Goal: Feedback & Contribution: Leave review/rating

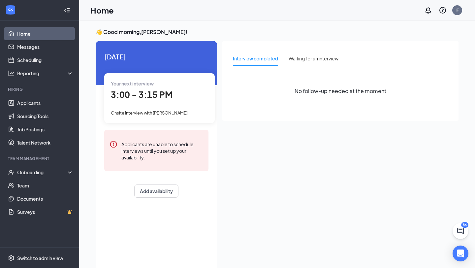
click at [113, 148] on icon "Error" at bounding box center [113, 144] width 8 height 8
click at [138, 116] on div "Onsite Interview with [PERSON_NAME]" at bounding box center [159, 112] width 97 height 7
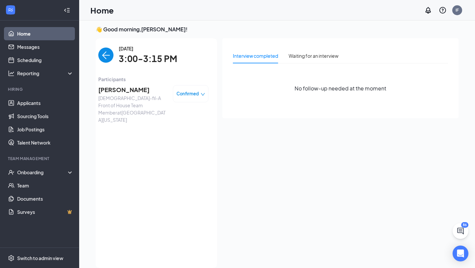
click at [132, 89] on span "[PERSON_NAME]" at bounding box center [132, 89] width 69 height 9
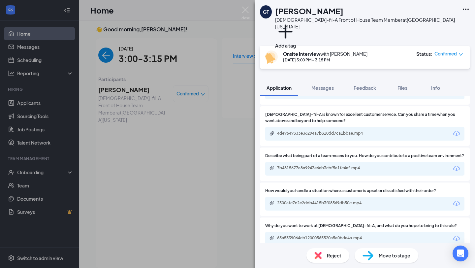
scroll to position [1565, 0]
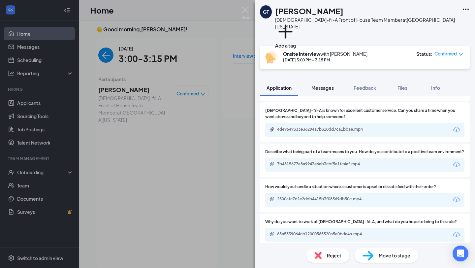
click at [329, 85] on span "Messages" at bounding box center [322, 88] width 22 height 6
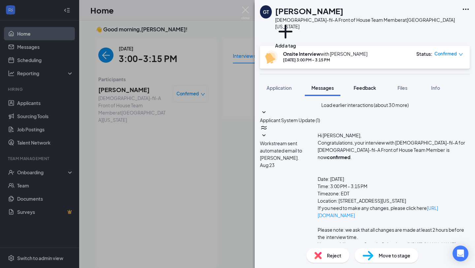
click at [358, 85] on span "Feedback" at bounding box center [364, 88] width 22 height 6
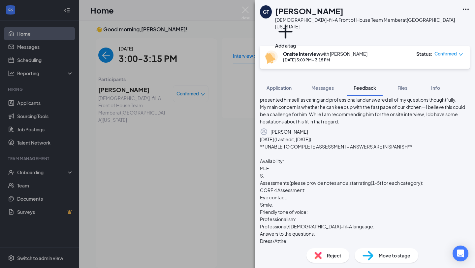
scroll to position [56, 0]
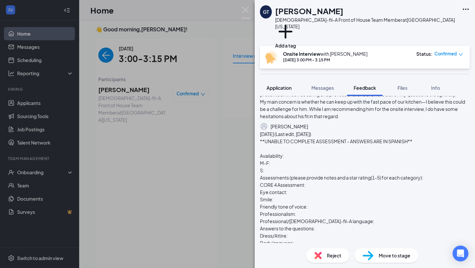
click at [281, 85] on span "Application" at bounding box center [278, 88] width 25 height 6
click at [318, 85] on span "Messages" at bounding box center [322, 88] width 22 height 6
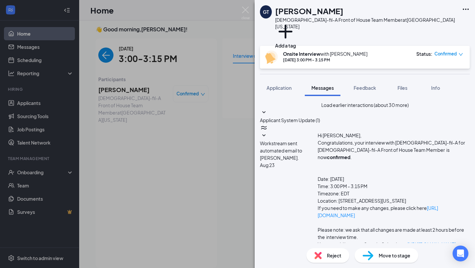
click at [318, 85] on span "Messages" at bounding box center [322, 88] width 22 height 6
click at [360, 85] on span "Feedback" at bounding box center [364, 88] width 22 height 6
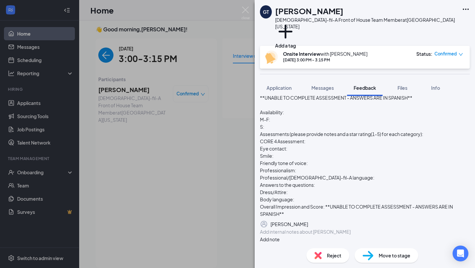
scroll to position [85, 0]
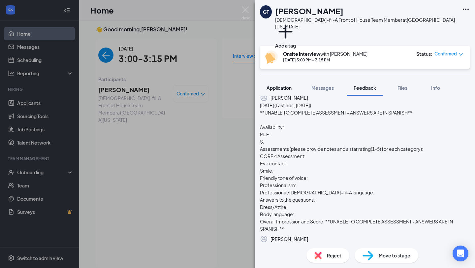
click at [285, 85] on span "Application" at bounding box center [278, 88] width 25 height 6
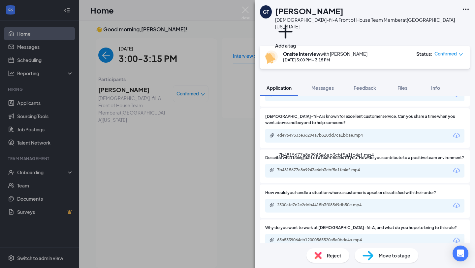
scroll to position [1565, 0]
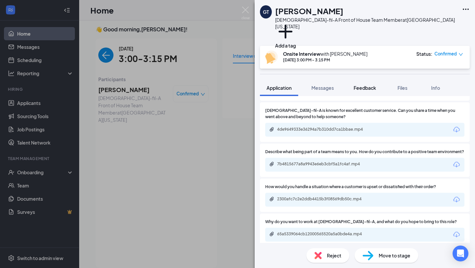
click at [361, 84] on div "Feedback" at bounding box center [364, 87] width 22 height 7
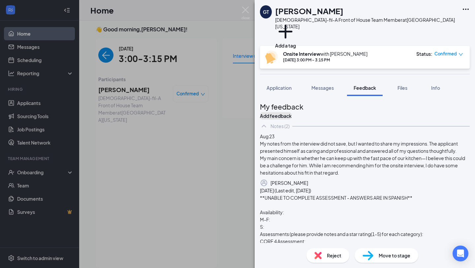
click at [291, 112] on button "Add feedback" at bounding box center [276, 115] width 32 height 7
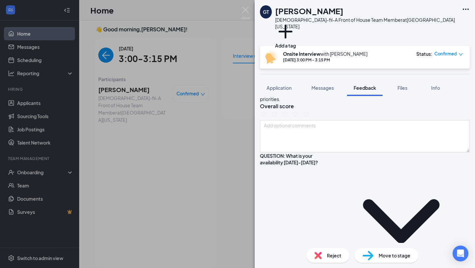
scroll to position [79, 0]
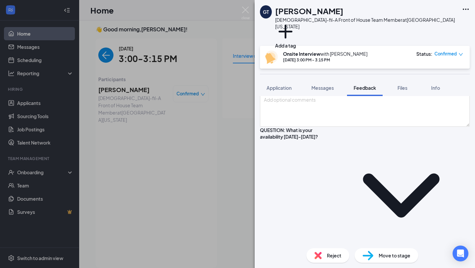
scroll to position [151, 0]
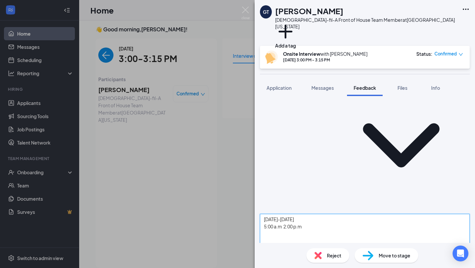
type textarea "[DATE]-[DATE] 5:00 a.m 2:00 p.m"
copy div "QUESTION: Can you walk me through your background and what led you to apply for…"
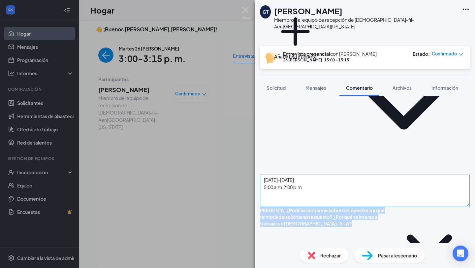
scroll to position [190, 0]
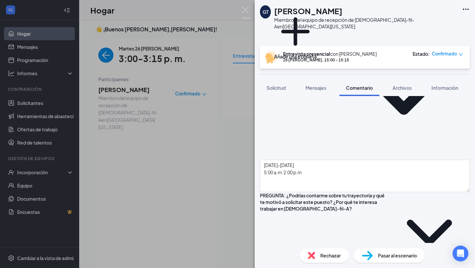
scroll to position [200, 0]
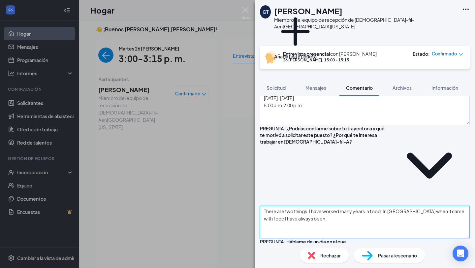
scroll to position [271, 0]
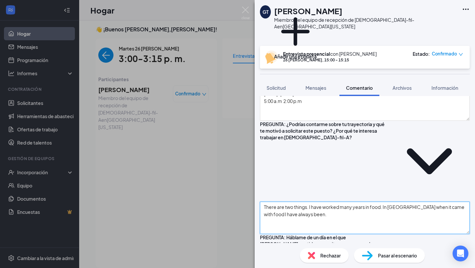
type textarea "There are two things. I have worked many years in food. In [GEOGRAPHIC_DATA] wh…"
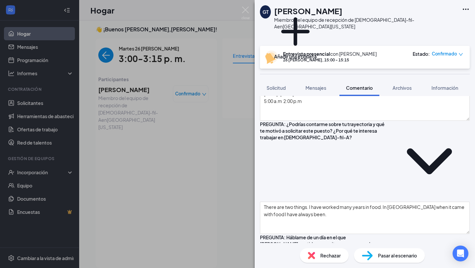
type textarea "W"
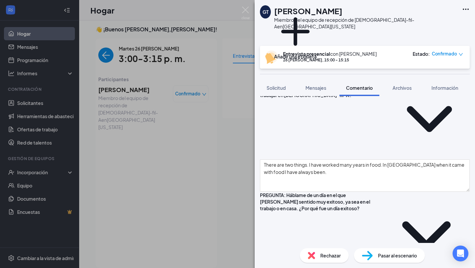
scroll to position [314, 0]
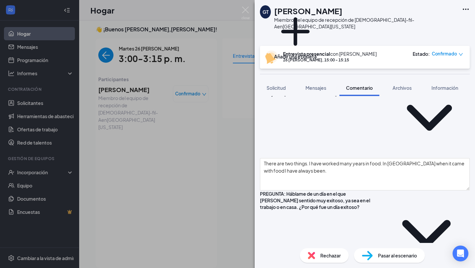
type textarea "When my team and I won one of the highest certifications for our company involv…"
type textarea "T"
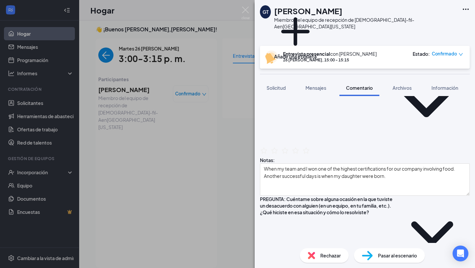
scroll to position [447, 0]
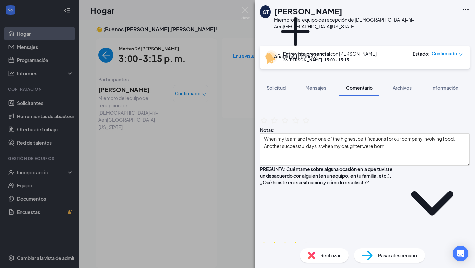
scroll to position [475, 0]
type textarea "The efforts have always been with my daughters. The only way for my daughter to…"
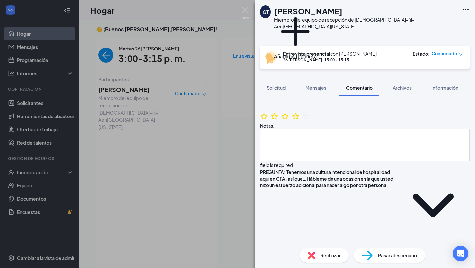
scroll to position [604, 0]
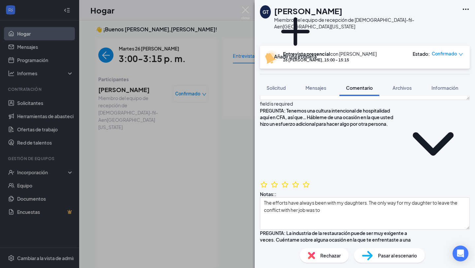
scroll to position [669, 0]
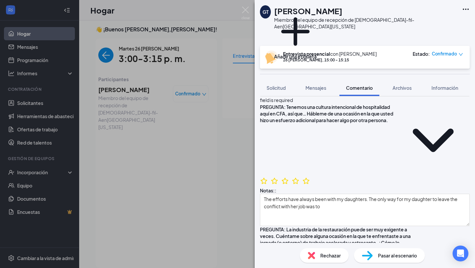
type textarea "I always have the mindset of the team. I have alwyas been aware and a great lis…"
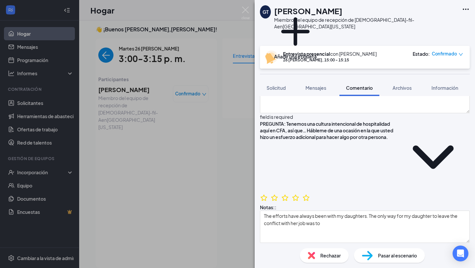
scroll to position [695, 0]
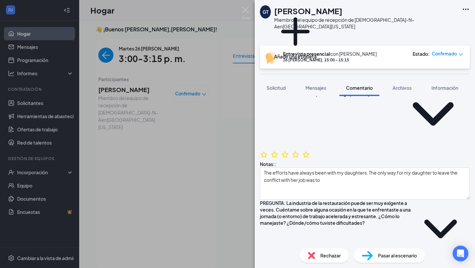
type textarea "I have my word. The possibilities that I have with growing"
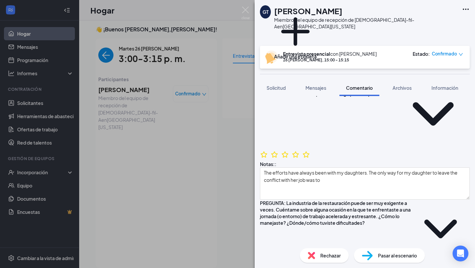
click at [464, 7] on icon "Elipses" at bounding box center [465, 9] width 8 height 8
click at [352, 22] on font "Miembro del equipo de recepción de [DEMOGRAPHIC_DATA]-fil-A" at bounding box center [344, 23] width 140 height 13
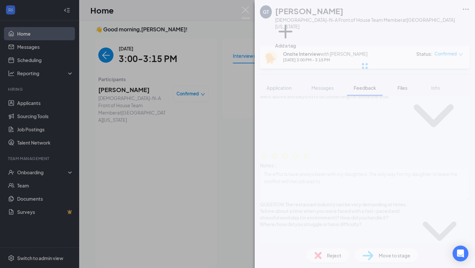
scroll to position [675, 0]
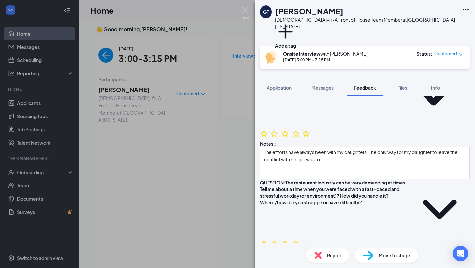
scroll to position [717, 0]
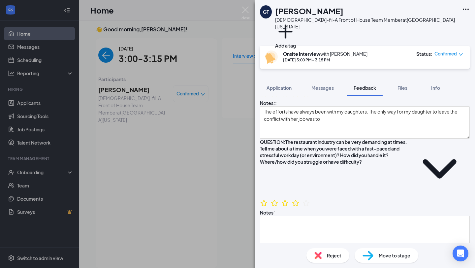
scroll to position [758, 0]
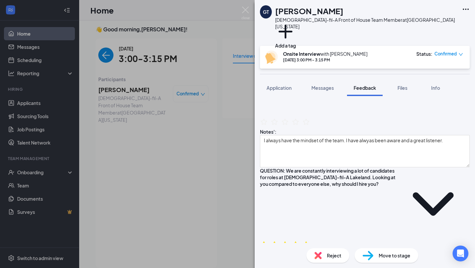
scroll to position [1018, 0]
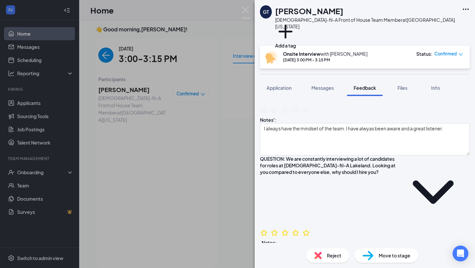
scroll to position [1051, 0]
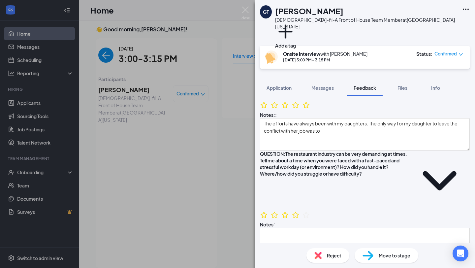
scroll to position [743, 0]
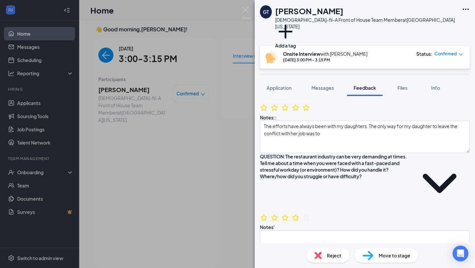
click at [292, 33] on div "Add a tag" at bounding box center [366, 35] width 183 height 11
drag, startPoint x: 292, startPoint y: 31, endPoint x: 296, endPoint y: 97, distance: 66.7
click at [296, 97] on div "GT [PERSON_NAME][DEMOGRAPHIC_DATA]-fil-A Front of House Team Member at [GEOGRAP…" at bounding box center [364, 134] width 220 height 268
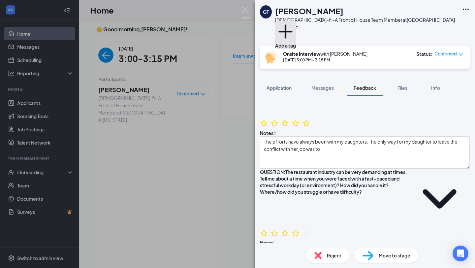
scroll to position [721, 0]
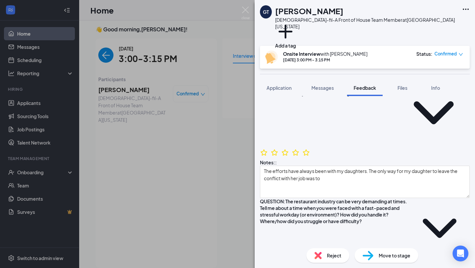
scroll to position [696, 0]
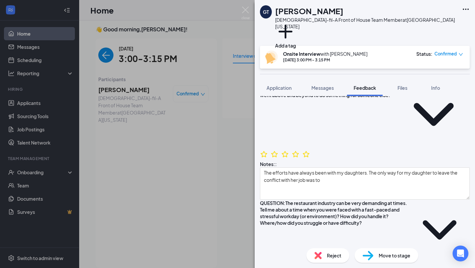
type textarea "I have my word. The possibilities that I have with growing myself and learning."
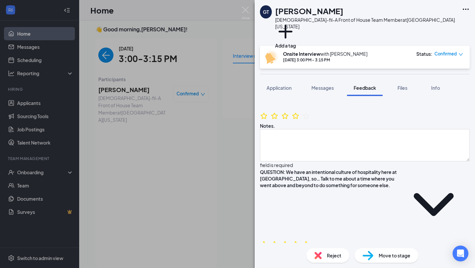
scroll to position [605, 0]
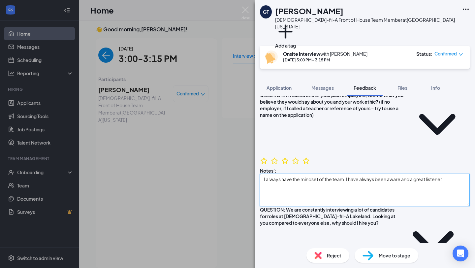
scroll to position [921, 0]
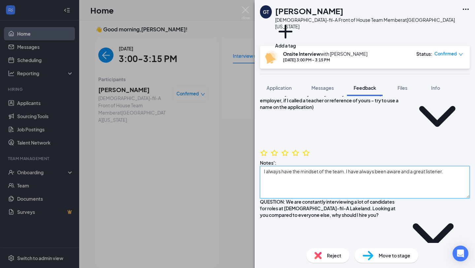
type textarea "I always have the mindset of the team. I have always been aware and a great lis…"
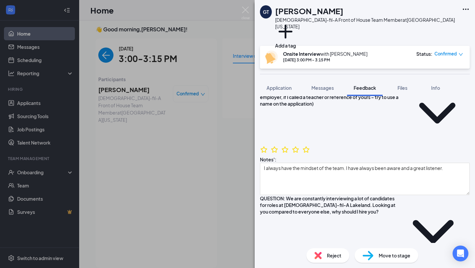
scroll to position [9, 0]
drag, startPoint x: 407, startPoint y: 115, endPoint x: 450, endPoint y: 132, distance: 46.5
copy span "He is someone that is extrmely analytical, with a great attitude that is here t…"
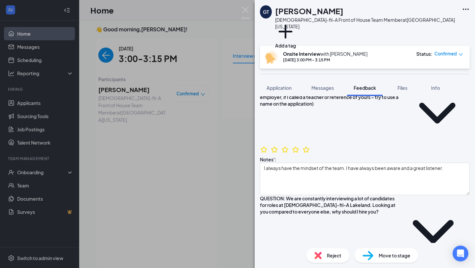
scroll to position [2, 0]
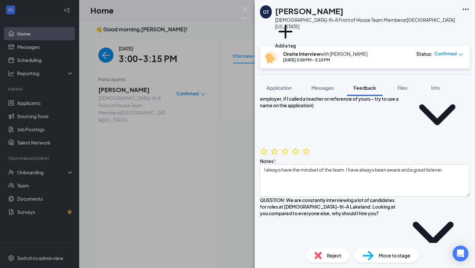
scroll to position [919, 0]
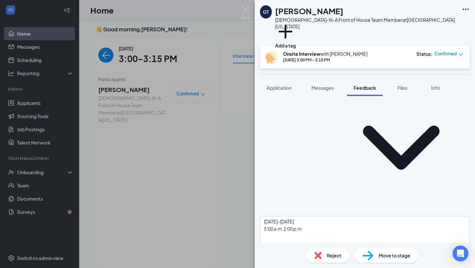
scroll to position [177, 0]
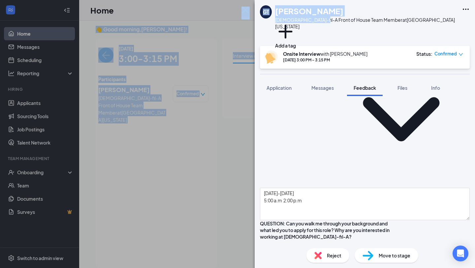
drag, startPoint x: 317, startPoint y: 16, endPoint x: 312, endPoint y: -29, distance: 45.7
click at [312, 0] on html "Home Messages Scheduling Reporting Hiring Applicants Sourcing Tools Job Posting…" at bounding box center [237, 131] width 475 height 268
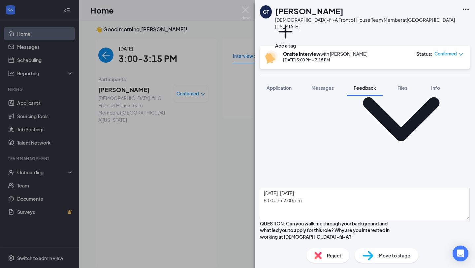
click at [273, 220] on div "QUESTION: Can you walk me through your background and what led you to apply for…" at bounding box center [325, 259] width 131 height 78
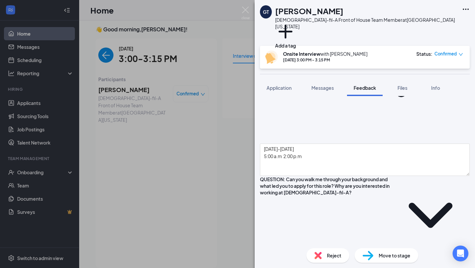
scroll to position [221, 0]
type textarea "There are two things. I have worked many years in food. In [GEOGRAPHIC_DATA] wh…"
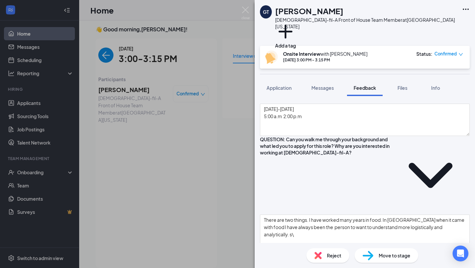
scroll to position [261, 0]
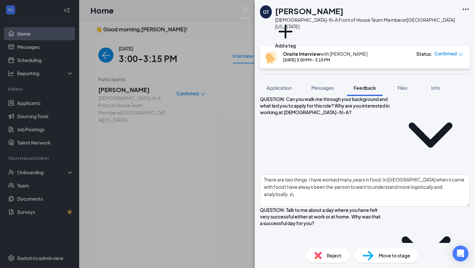
scroll to position [326, 0]
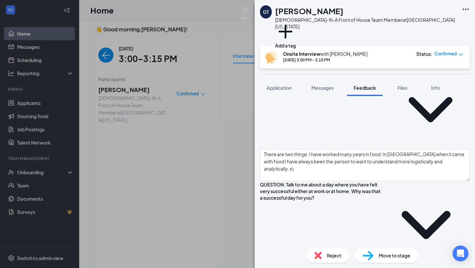
type textarea "When my team and I won one of the highest certifications for our company involv…"
type textarea "T"
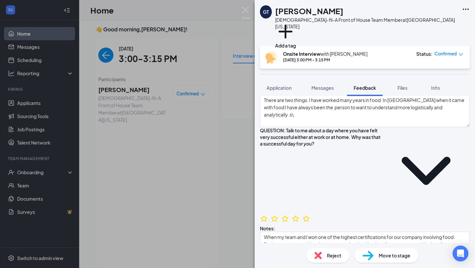
scroll to position [386, 0]
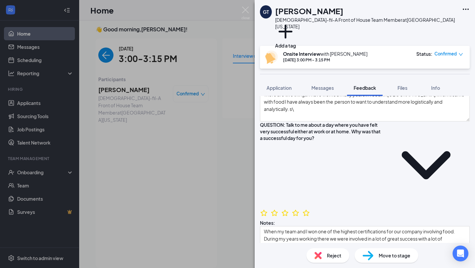
type textarea "In life there will alw"
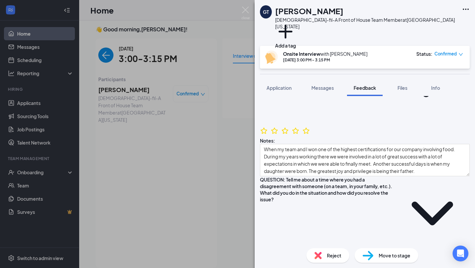
scroll to position [477, 0]
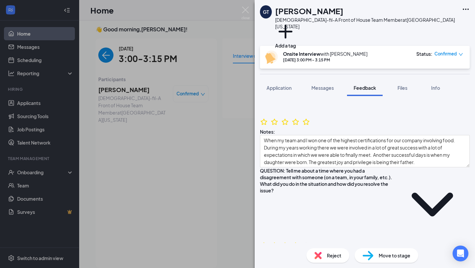
type textarea "The efforts have always been with my daughters. One time the only way for my da…"
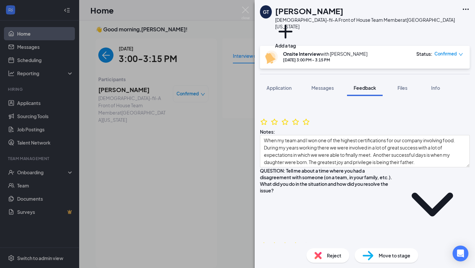
type textarea "N/A I did not get to this"
drag, startPoint x: 327, startPoint y: 188, endPoint x: 271, endPoint y: 186, distance: 56.4
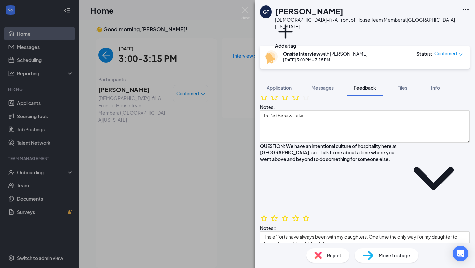
scroll to position [626, 0]
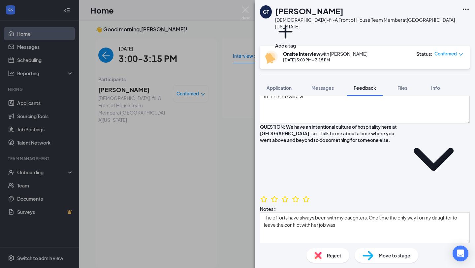
type textarea "I always have the mindset of the team. I have always been aware of my surroundi…"
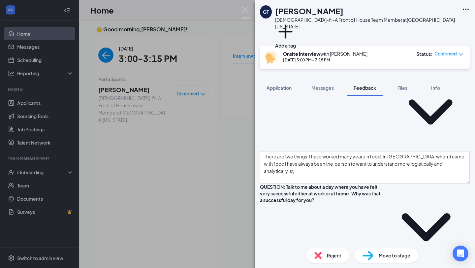
scroll to position [317, 0]
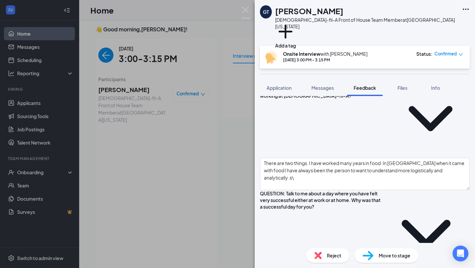
drag, startPoint x: 274, startPoint y: 179, endPoint x: 374, endPoint y: 185, distance: 100.4
type textarea "I"
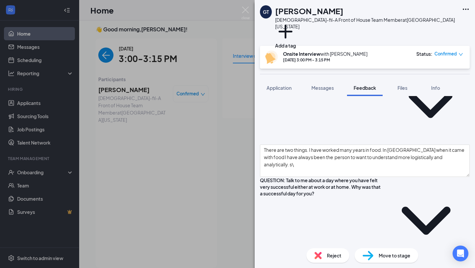
scroll to position [331, 0]
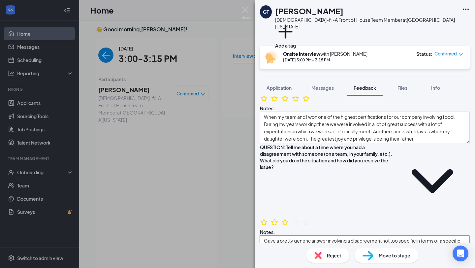
scroll to position [504, 0]
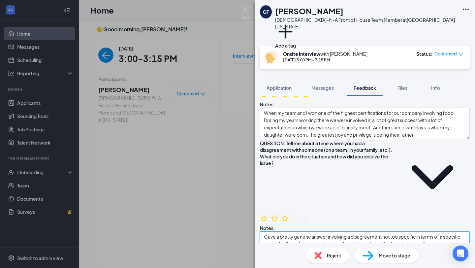
type textarea "Gave a pretty generic answer involving a disagreement not too specific in terms…"
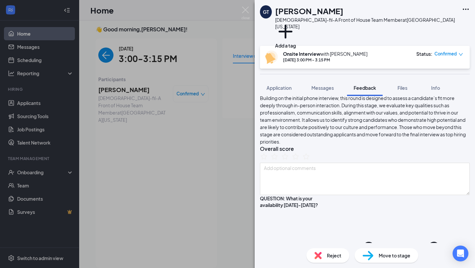
scroll to position [50, 0]
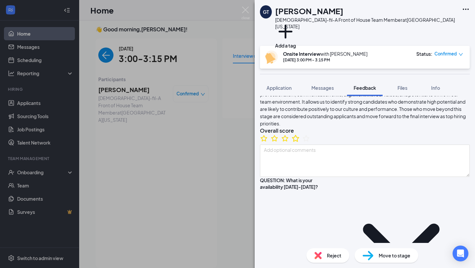
type textarea "N/A did not get to the question."
click at [299, 141] on icon "StarBorder" at bounding box center [295, 137] width 7 height 7
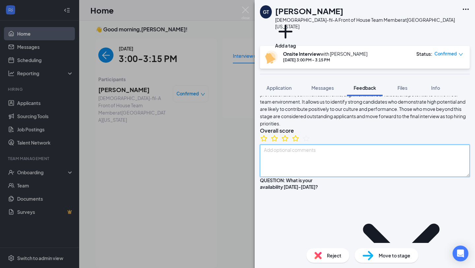
click at [302, 166] on textarea at bounding box center [365, 160] width 210 height 32
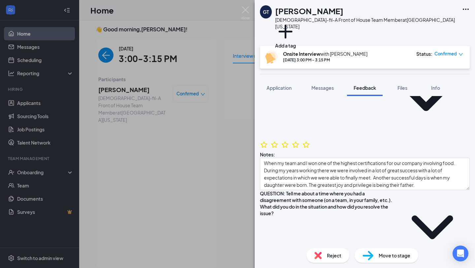
scroll to position [454, 0]
type textarea "I would honestly give him a good 4.5 in terms of quality of personell. Again I …"
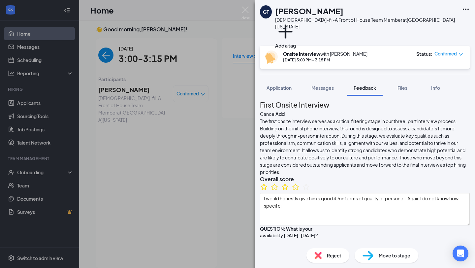
scroll to position [0, 0]
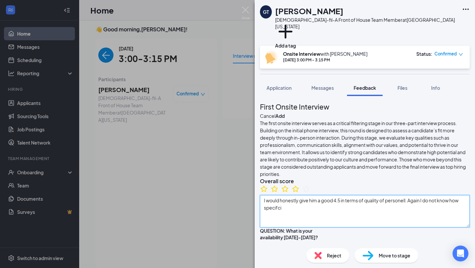
click at [312, 227] on textarea "I would honestly give him a good 4.5 in terms of quality of personell. Again I …" at bounding box center [365, 211] width 210 height 32
click at [406, 218] on textarea "I would honestly give him a good 4.5 in terms of quality of personell. Again I …" at bounding box center [365, 211] width 210 height 32
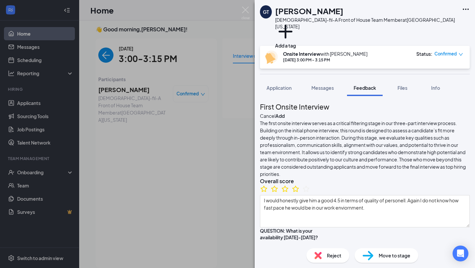
click at [415, 211] on div "The first onsite interview serves as a critical filtering stage in our three-pa…" at bounding box center [365, 173] width 210 height 108
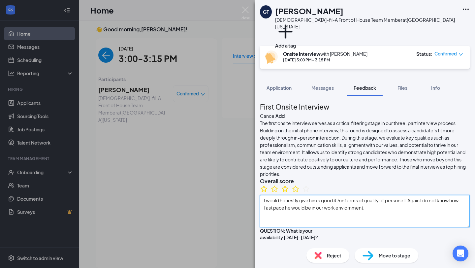
click at [376, 227] on textarea "I would honestly give him a good 4.5 in terms of quality of personell. Again I …" at bounding box center [365, 211] width 210 height 32
click at [414, 217] on textarea "I would honestly give him a good 4.5 in terms of quality of personell. Again I …" at bounding box center [365, 211] width 210 height 32
click at [402, 227] on textarea "I would honestly give him a good 4.5 in terms of quality of personel. Again I d…" at bounding box center [365, 211] width 210 height 32
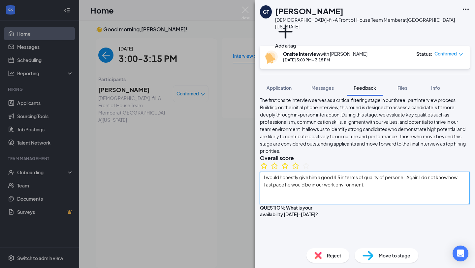
scroll to position [23, 0]
type textarea "I would honestly give him a good 4.5 in terms of quality of personel. Again I d…"
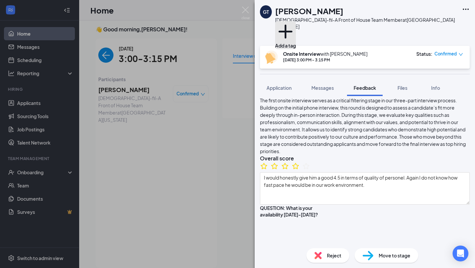
click at [289, 26] on button "Add a tag" at bounding box center [285, 35] width 21 height 28
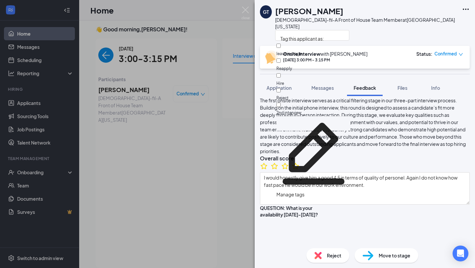
click at [193, 152] on div "GT [PERSON_NAME] [DEMOGRAPHIC_DATA]-fil-A Front of House Team Member at [GEOGRA…" at bounding box center [237, 134] width 475 height 268
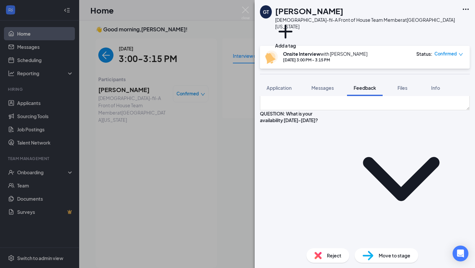
scroll to position [0, 0]
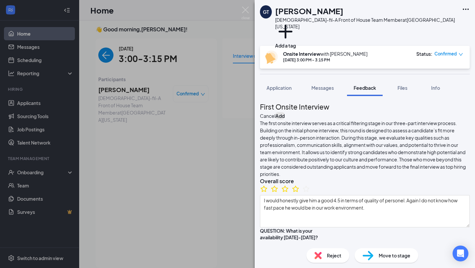
click at [284, 112] on button "Add" at bounding box center [279, 115] width 9 height 7
click at [295, 29] on button "Add a tag" at bounding box center [285, 35] width 21 height 28
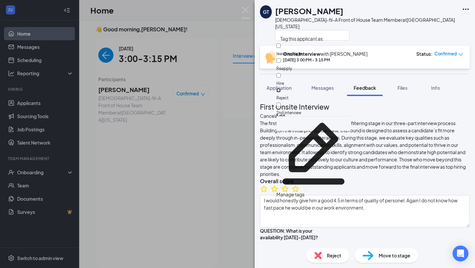
click at [280, 88] on input "Reject" at bounding box center [278, 90] width 4 height 4
checkbox input "true"
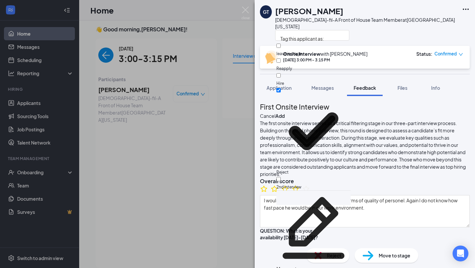
click at [295, 112] on div "First Onsite Interview Cancel Add" at bounding box center [365, 110] width 210 height 18
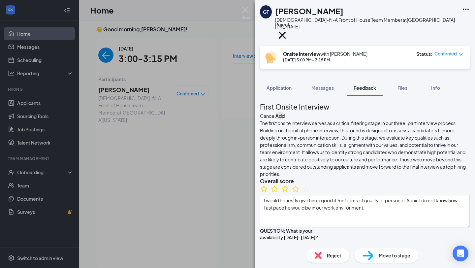
click at [284, 112] on button "Add" at bounding box center [279, 115] width 9 height 7
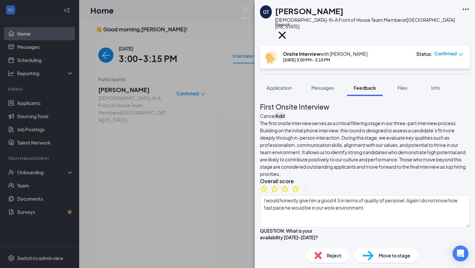
click at [284, 112] on button "Add" at bounding box center [279, 115] width 9 height 7
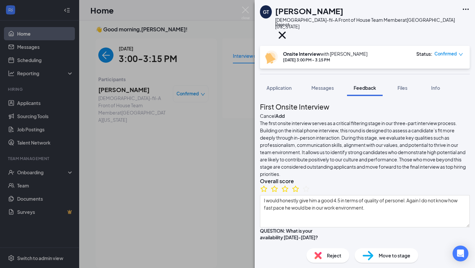
click at [443, 136] on span "The first onsite interview serves as a critical filtering stage in our three-pa…" at bounding box center [363, 148] width 206 height 57
click at [443, 137] on span "The first onsite interview serves as a critical filtering stage in our three-pa…" at bounding box center [363, 148] width 206 height 57
click at [284, 112] on button "Add" at bounding box center [279, 115] width 9 height 7
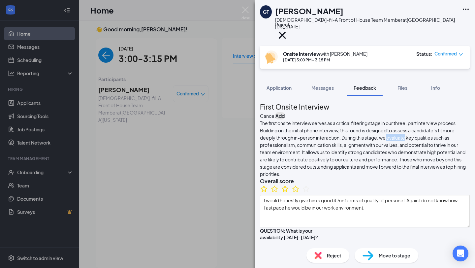
click at [284, 112] on button "Add" at bounding box center [279, 115] width 9 height 7
click at [399, 120] on div "The first onsite interview serves as a critical filtering stage in our three-pa…" at bounding box center [365, 173] width 210 height 108
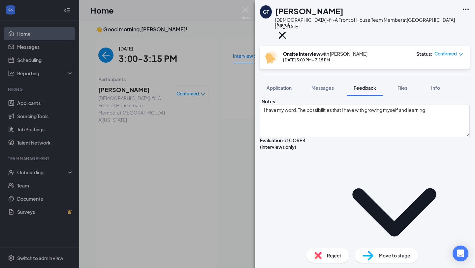
scroll to position [1108, 0]
